Goal: Find specific page/section: Find specific page/section

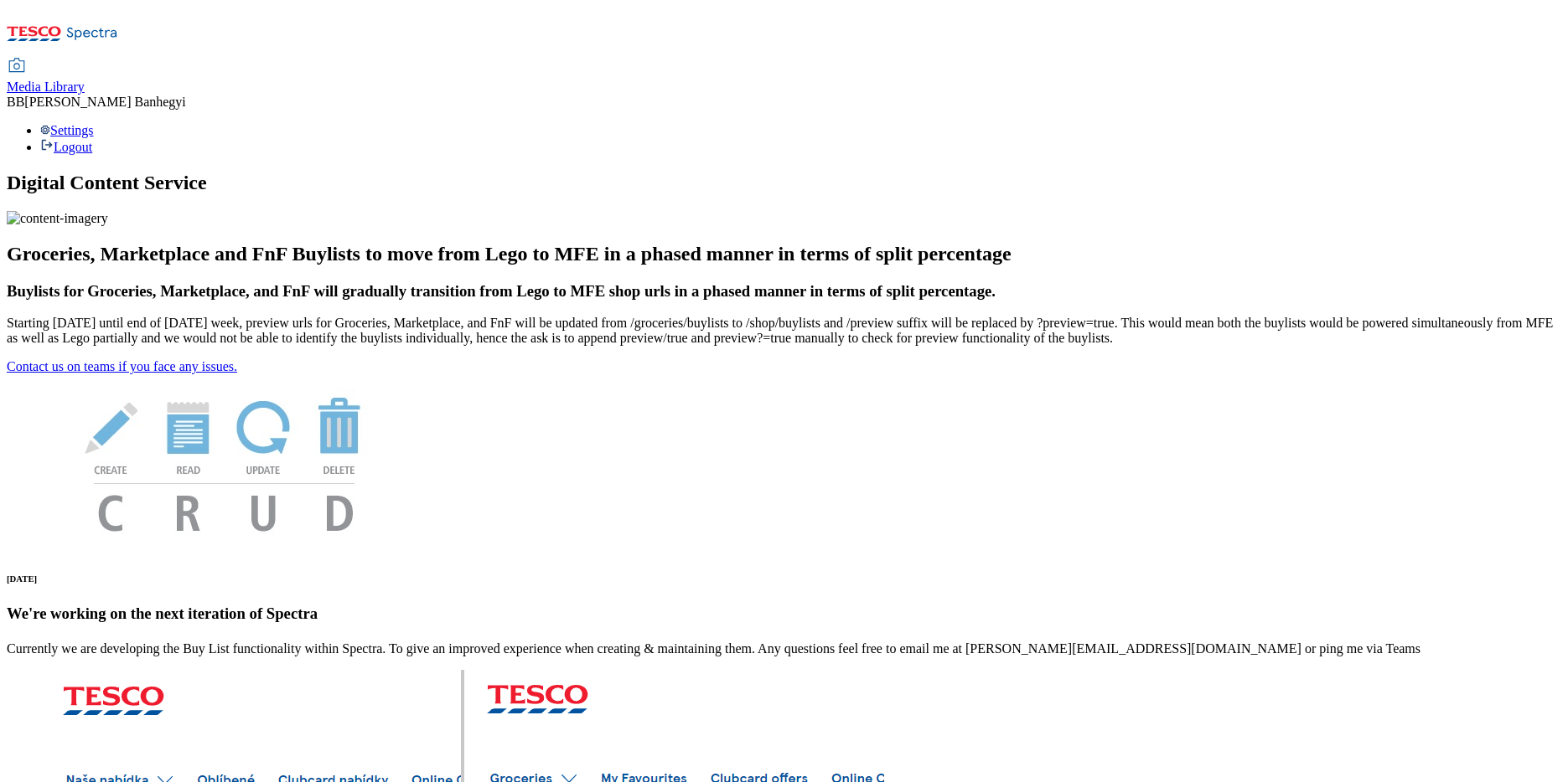
click at [84, 60] on link "Media Library" at bounding box center [45, 78] width 78 height 36
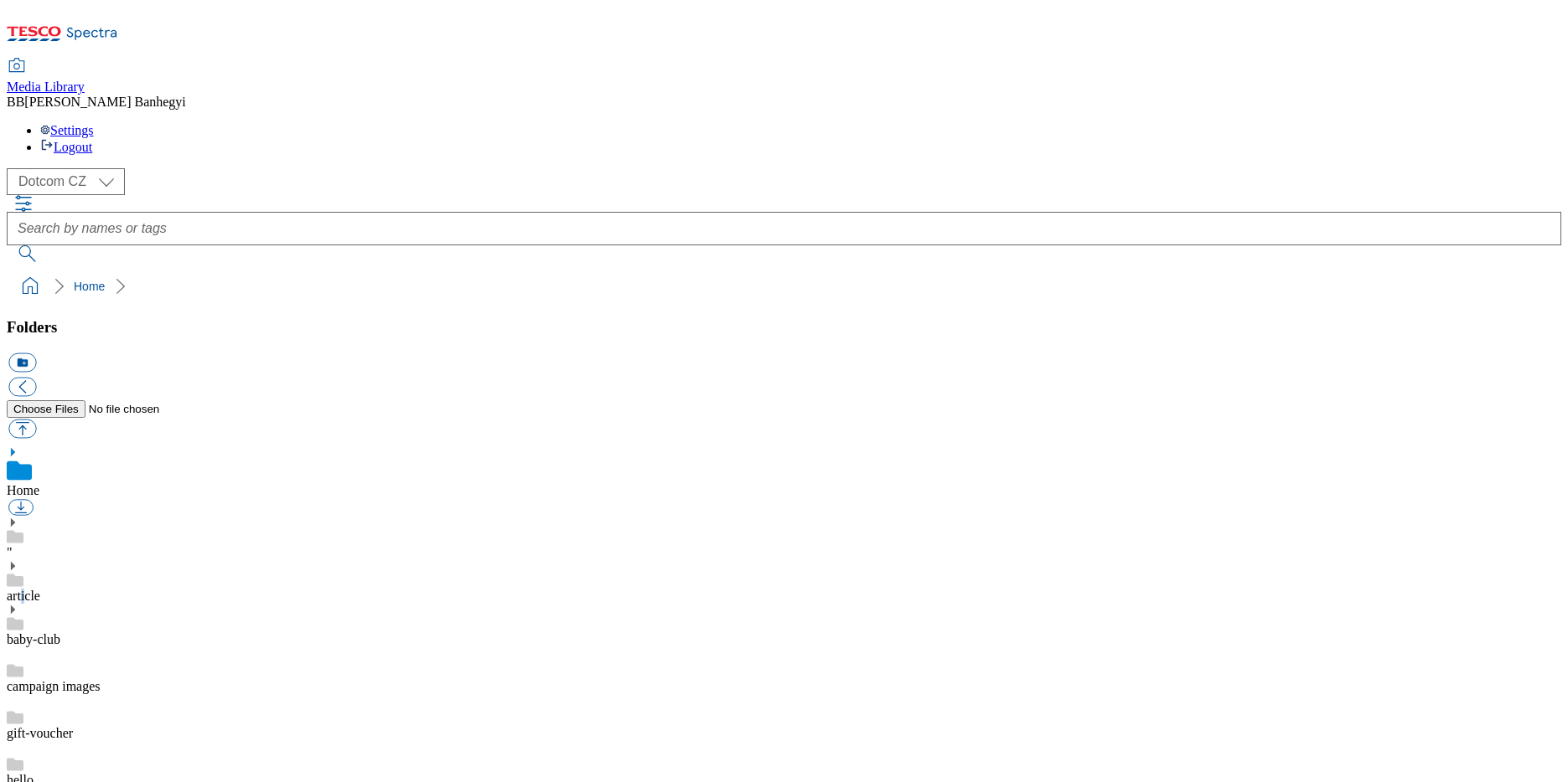
click at [40, 589] on link "article" at bounding box center [23, 596] width 34 height 14
click at [15, 544] on use at bounding box center [13, 548] width 4 height 8
click at [143, 651] on div "august" at bounding box center [783, 674] width 1554 height 47
click at [141, 745] on div "bbq" at bounding box center [783, 768] width 1554 height 47
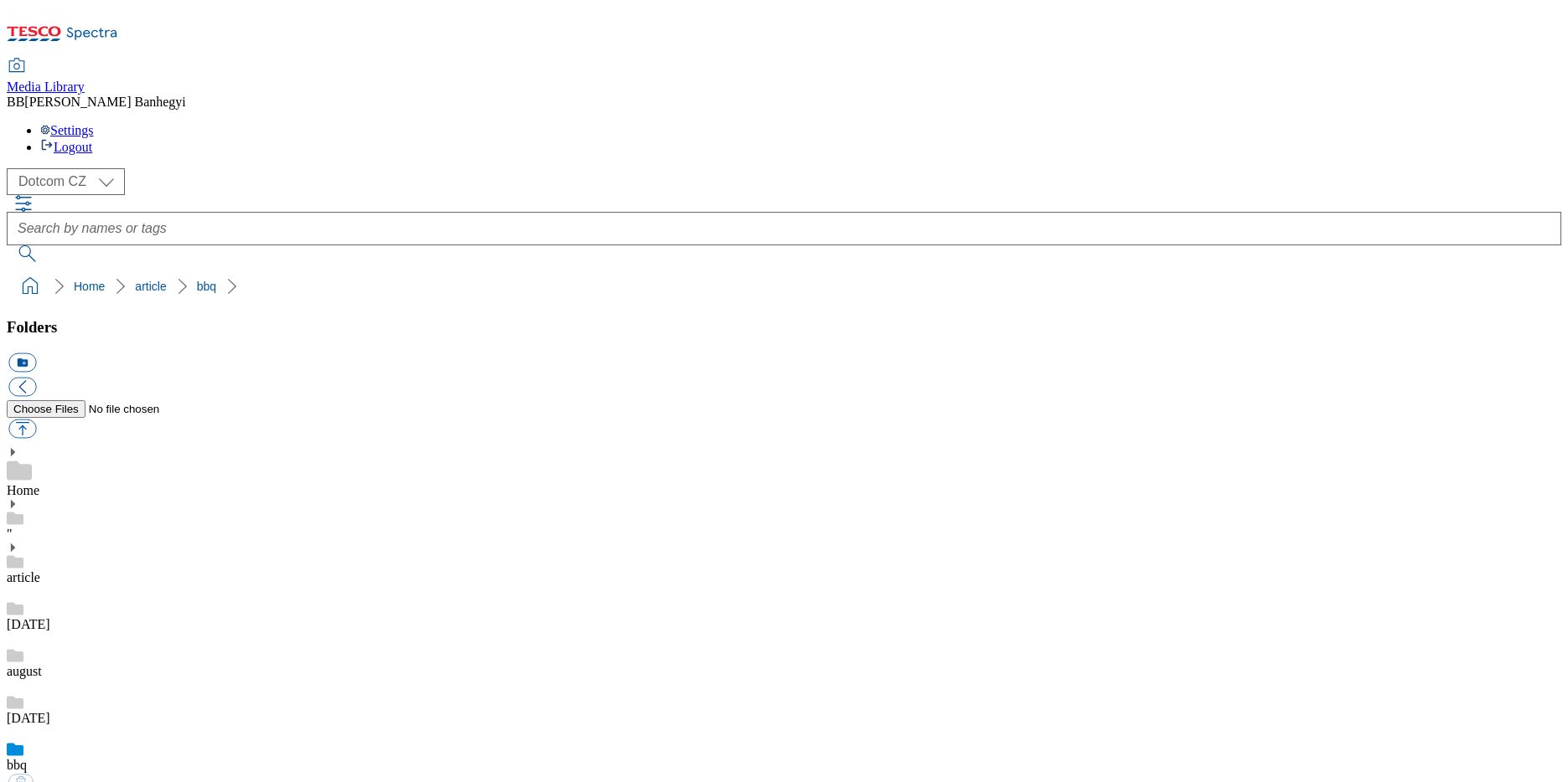
scroll to position [719, 0]
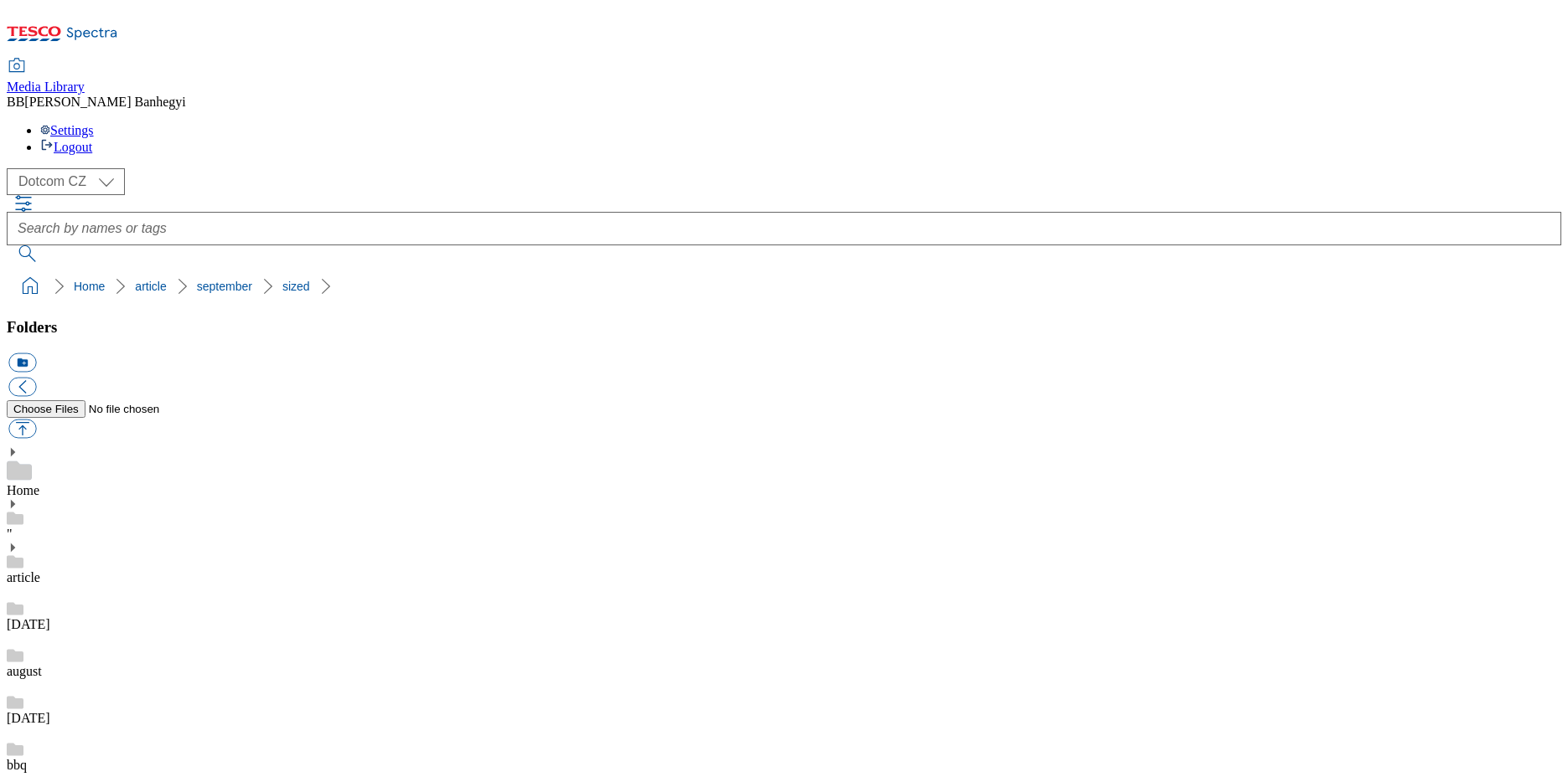
click at [147, 774] on div "bts22" at bounding box center [783, 797] width 1554 height 47
click at [19, 542] on icon at bounding box center [12, 548] width 12 height 12
click at [19, 498] on icon at bounding box center [12, 504] width 12 height 12
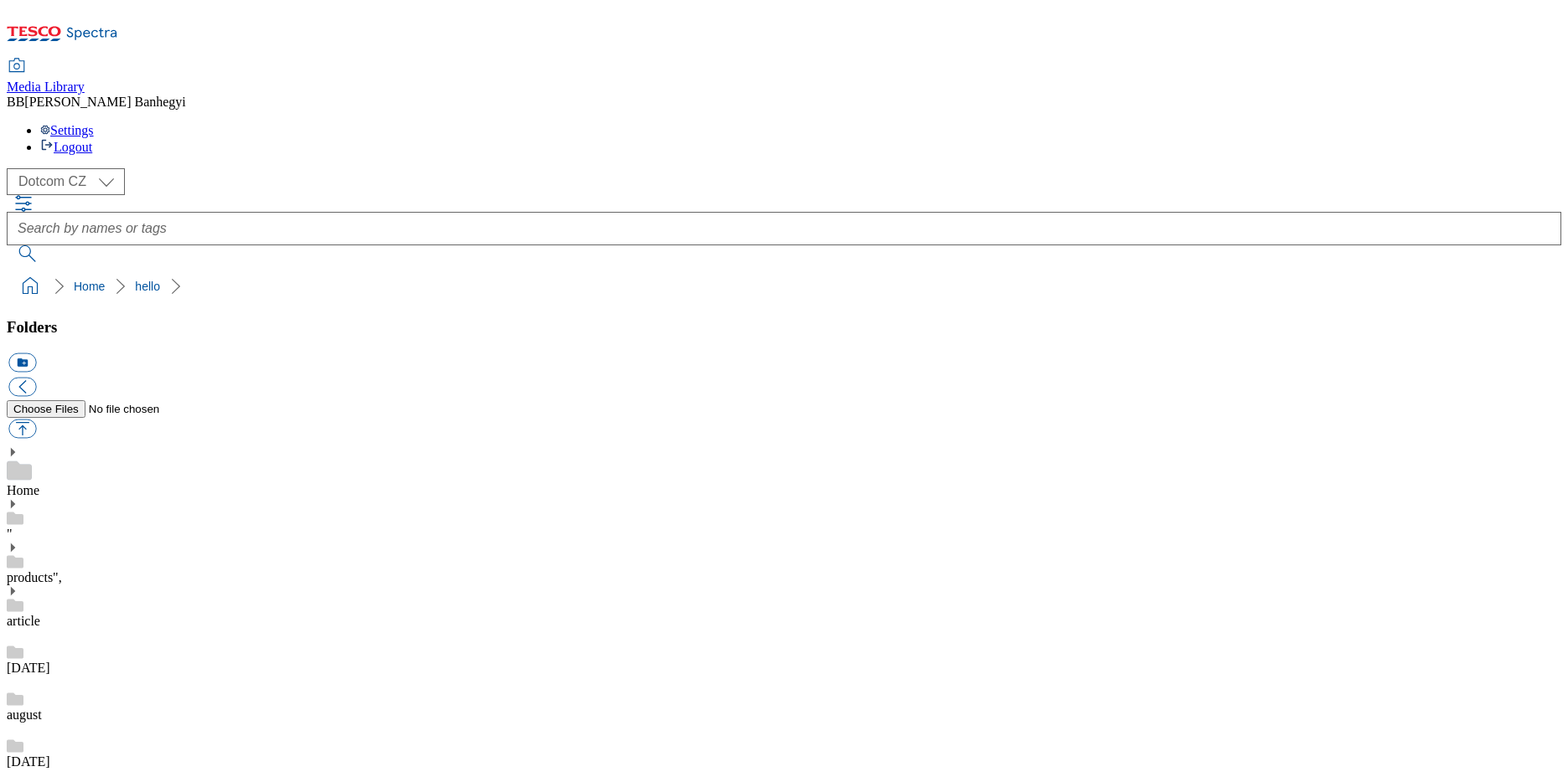
click at [49, 542] on div "products"," at bounding box center [783, 564] width 1554 height 44
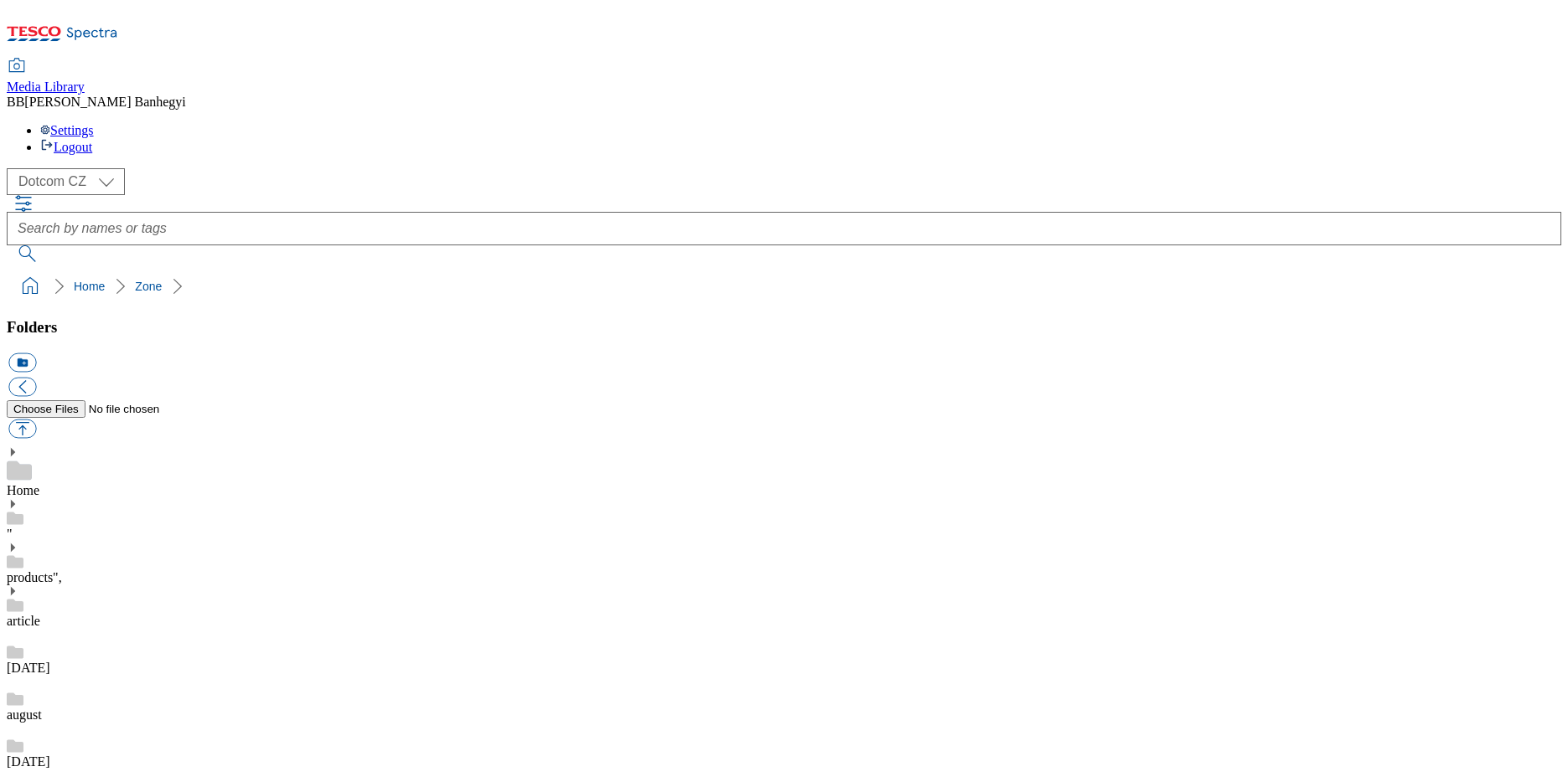
click at [19, 585] on icon at bounding box center [12, 591] width 12 height 12
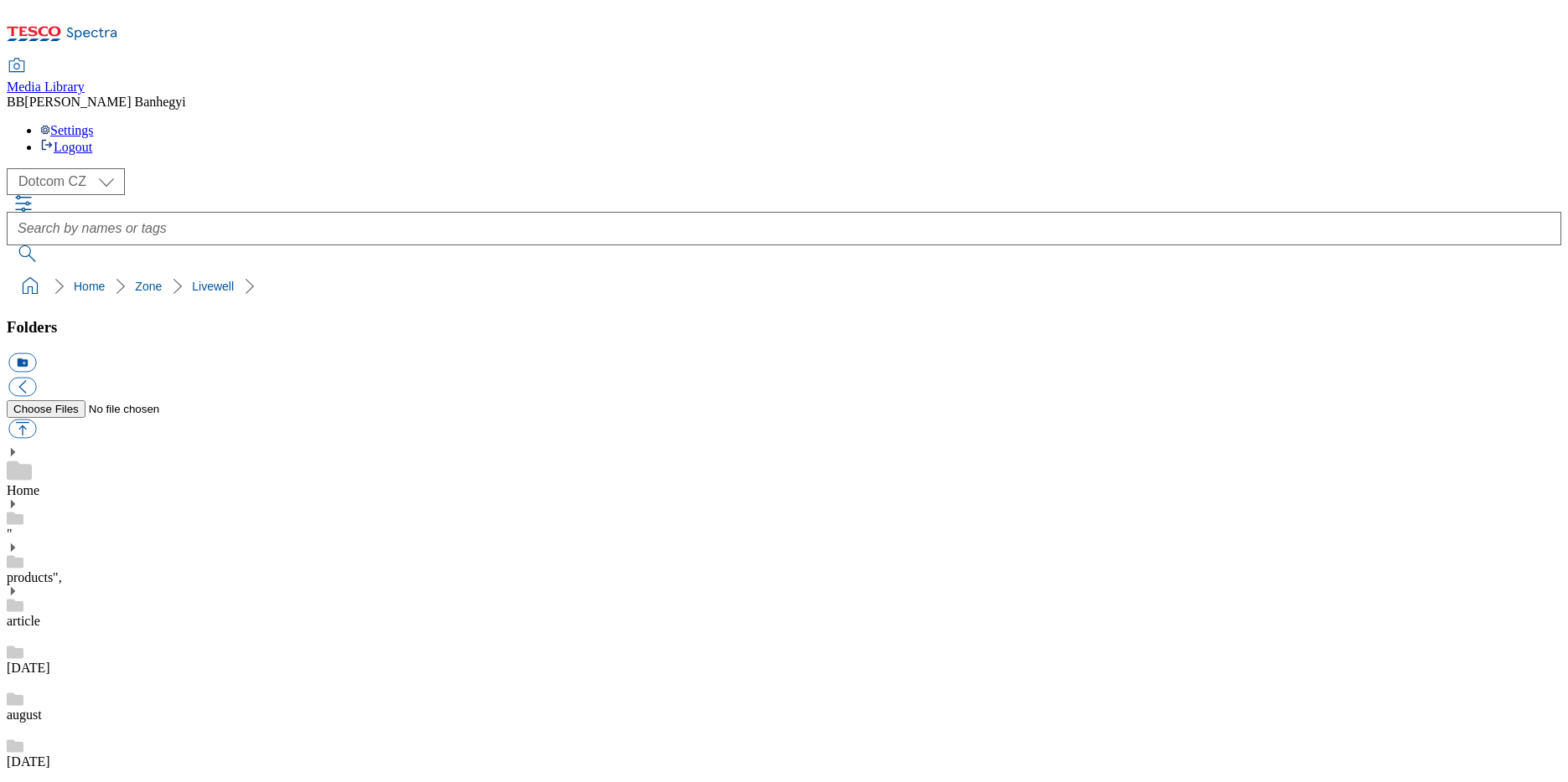
scroll to position [453, 0]
drag, startPoint x: 829, startPoint y: 314, endPoint x: 841, endPoint y: 315, distance: 12.0
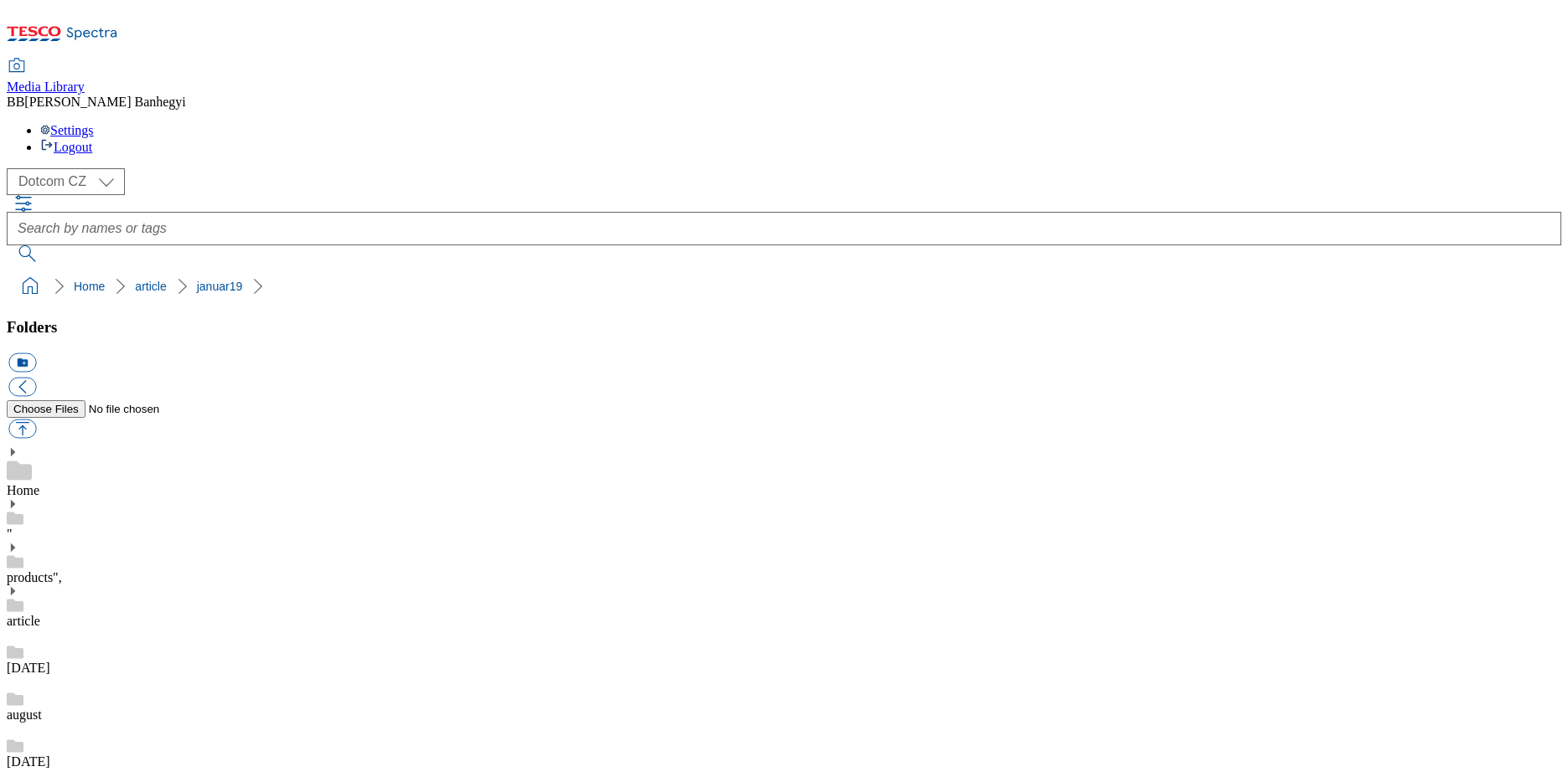
scroll to position [291, 0]
drag, startPoint x: 919, startPoint y: 585, endPoint x: 1146, endPoint y: 583, distance: 227.0
